Goal: Navigation & Orientation: Find specific page/section

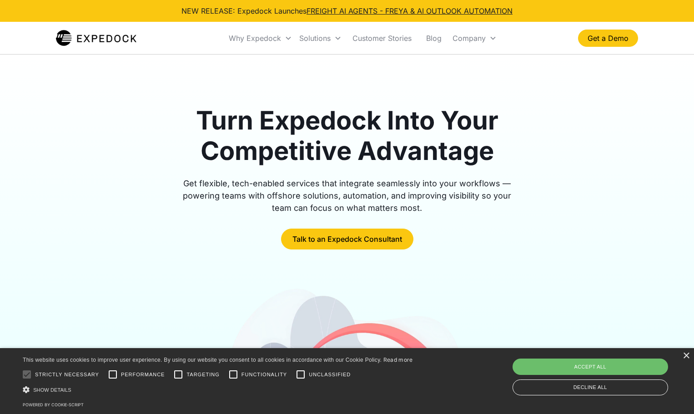
click at [624, 363] on div "Accept all" at bounding box center [591, 367] width 156 height 16
checkbox input "true"
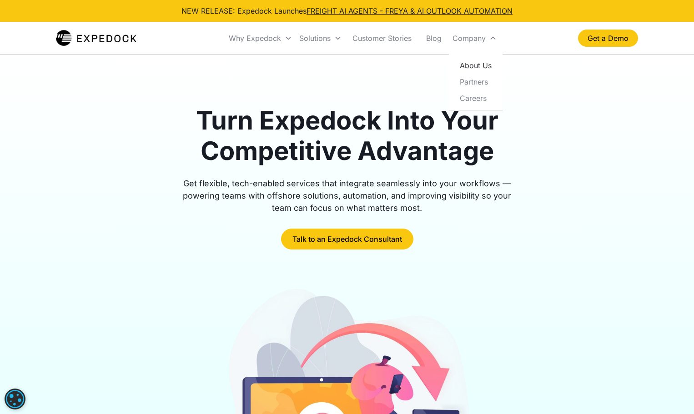
click at [468, 65] on link "About Us" at bounding box center [476, 65] width 46 height 16
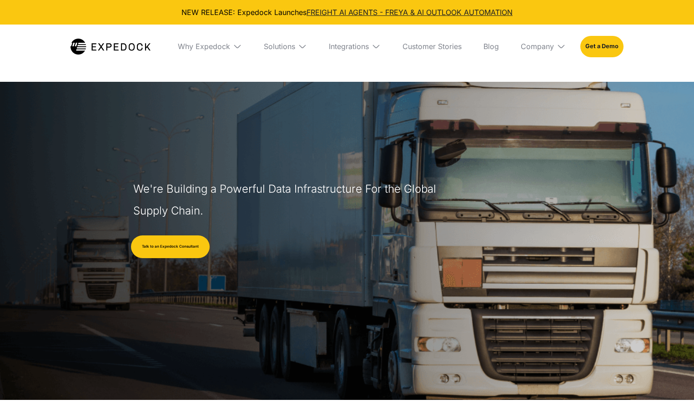
select select
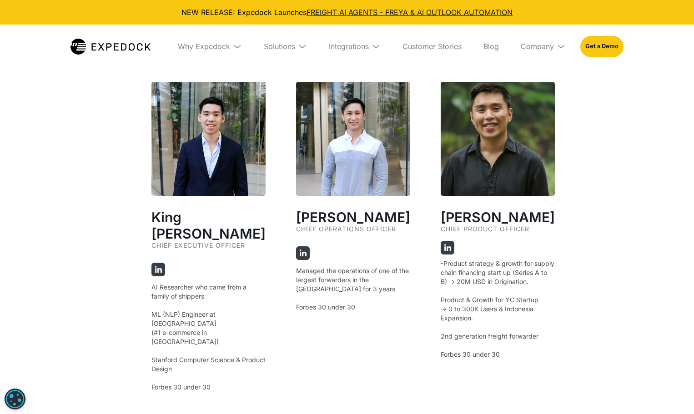
scroll to position [1638, 0]
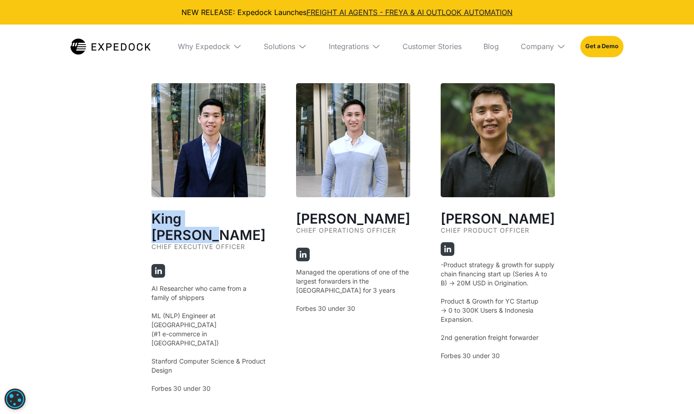
drag, startPoint x: 153, startPoint y: 212, endPoint x: 247, endPoint y: 221, distance: 94.5
click at [247, 221] on h2 "King [PERSON_NAME]" at bounding box center [208, 227] width 114 height 33
drag, startPoint x: 255, startPoint y: 219, endPoint x: 151, endPoint y: 212, distance: 104.0
click at [151, 212] on h2 "King [PERSON_NAME]" at bounding box center [208, 227] width 114 height 33
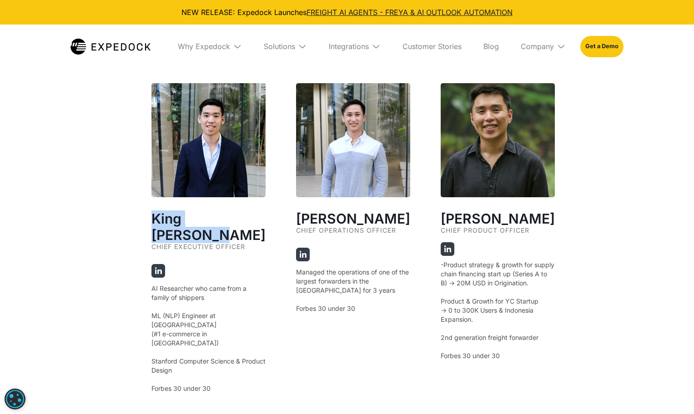
copy h2 "King [PERSON_NAME]"
